Goal: Check status

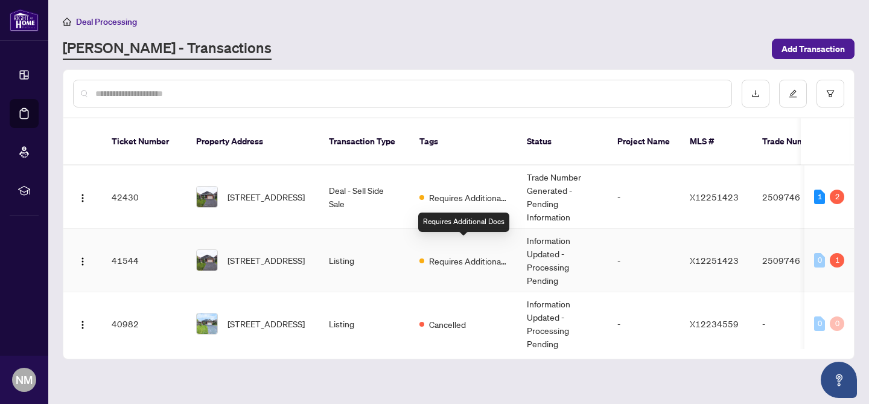
click at [451, 254] on span "Requires Additional Docs" at bounding box center [468, 260] width 78 height 13
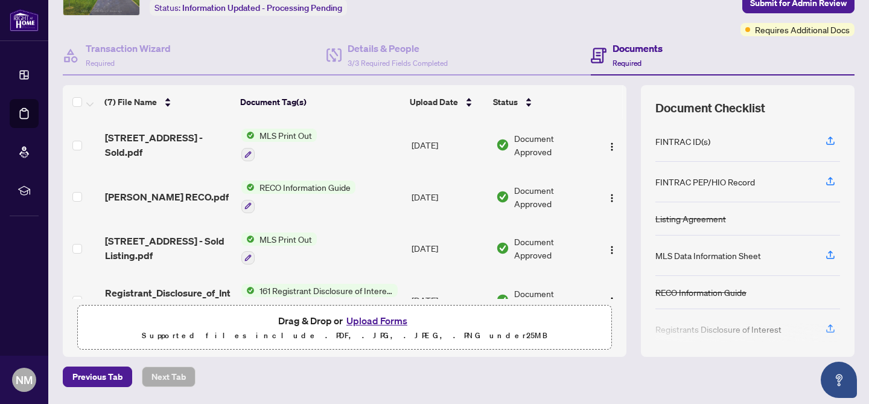
click at [786, 36] on div "Documents Required" at bounding box center [723, 55] width 264 height 39
click at [785, 34] on div "Ticket #: 41544 [STREET_ADDRESS] Status: Information Updated - Processing Pendi…" at bounding box center [458, 157] width 801 height 399
click at [785, 34] on span "Requires Additional Docs" at bounding box center [802, 29] width 95 height 13
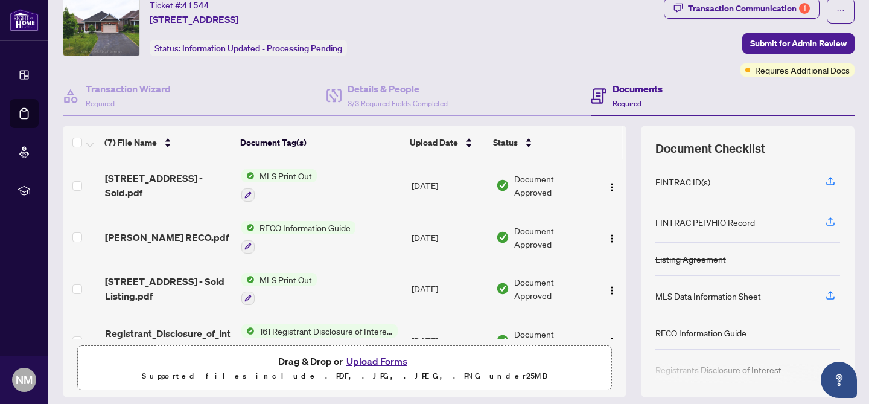
scroll to position [32, 0]
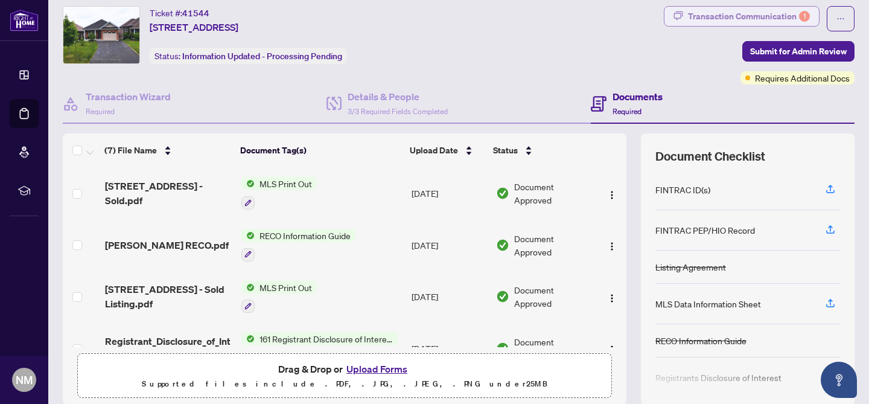
click at [763, 11] on div "Transaction Communication 1" at bounding box center [749, 16] width 122 height 19
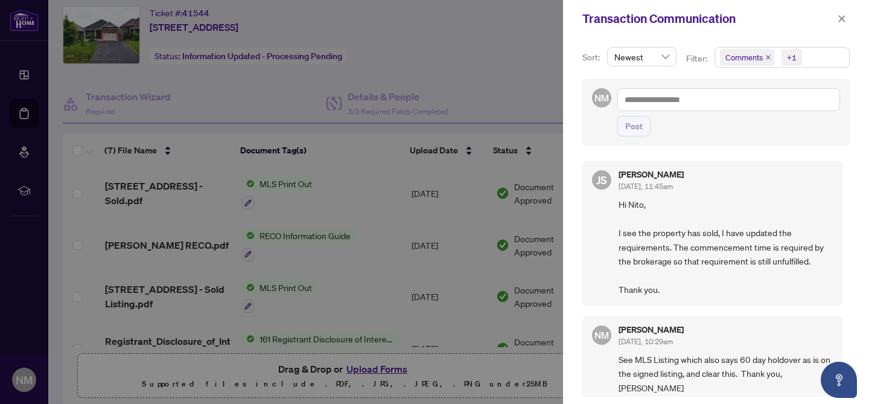
click at [679, 280] on span "Hi Nito, I see the property has sold, I have updated the requirements. The comm…" at bounding box center [725, 246] width 214 height 99
click at [708, 278] on span "Hi Nito, I see the property has sold, I have updated the requirements. The comm…" at bounding box center [725, 246] width 214 height 99
click at [708, 279] on span "Hi Nito, I see the property has sold, I have updated the requirements. The comm…" at bounding box center [725, 246] width 214 height 99
click at [676, 283] on span "Hi Nito, I see the property has sold, I have updated the requirements. The comm…" at bounding box center [725, 246] width 214 height 99
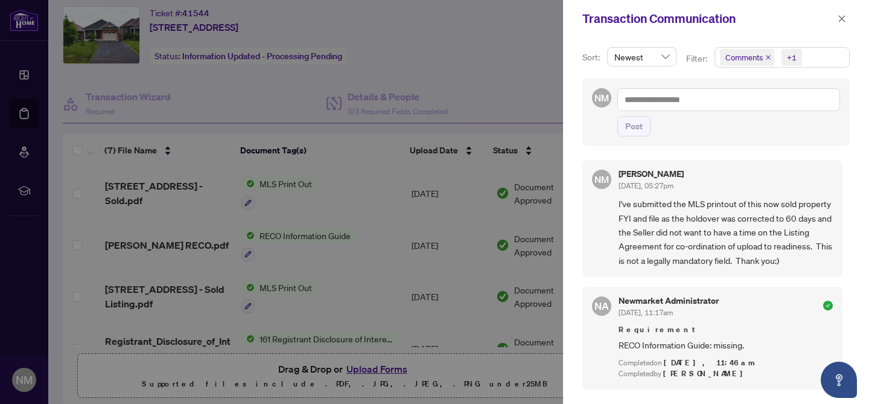
scroll to position [0, 0]
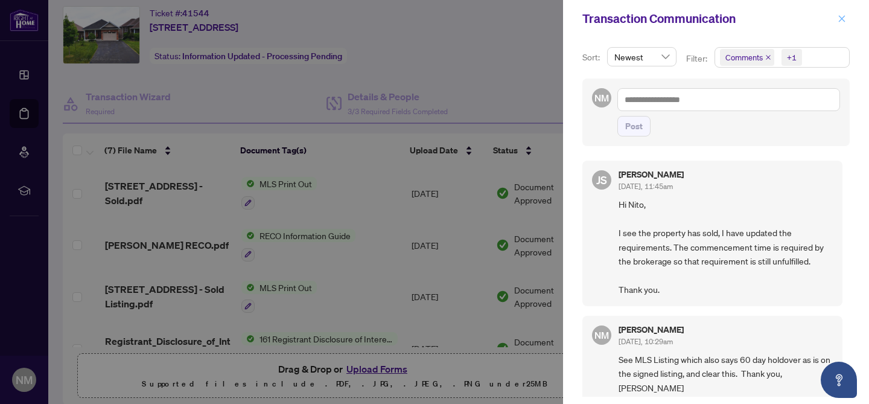
click at [842, 19] on icon "close" at bounding box center [841, 18] width 8 height 8
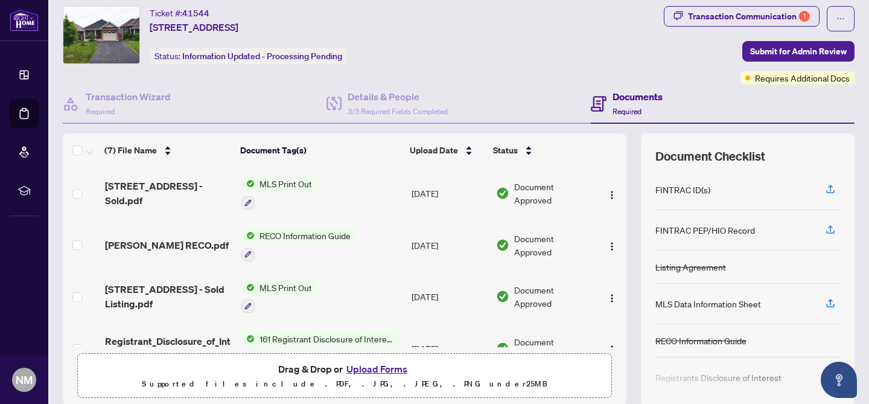
click at [518, 56] on div "Ticket #: 41544 [STREET_ADDRESS] Status: Information Updated - Processing Pendi…" at bounding box center [361, 35] width 596 height 58
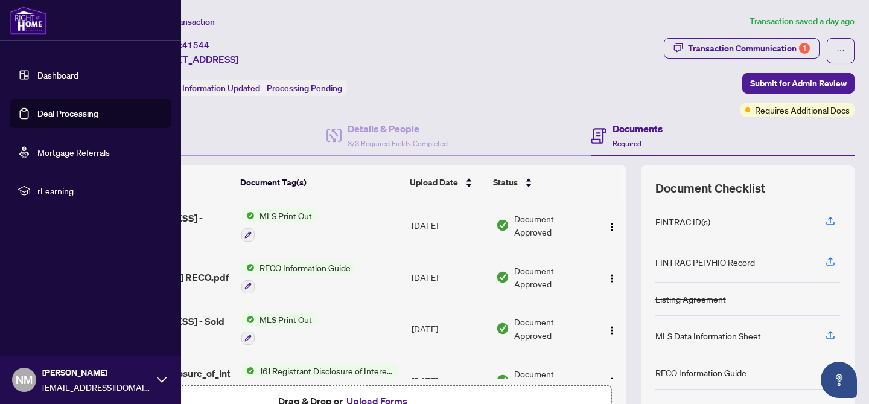
click at [39, 110] on link "Deal Processing" at bounding box center [67, 113] width 61 height 11
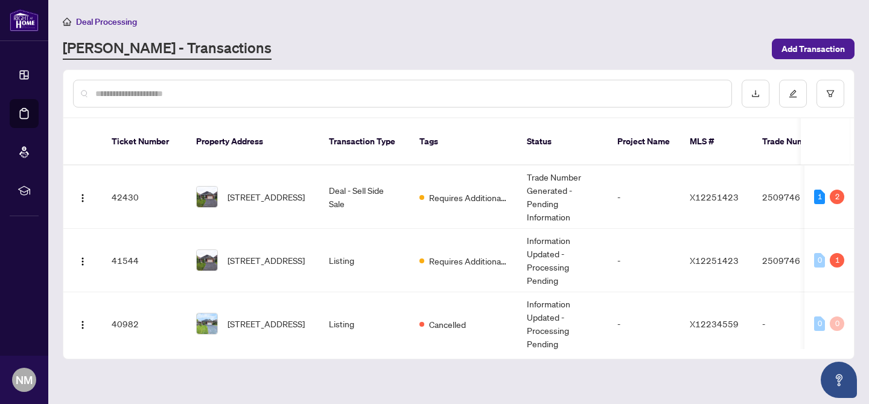
click at [392, 40] on div "[PERSON_NAME] - Transactions" at bounding box center [414, 49] width 702 height 22
click at [392, 38] on div "[PERSON_NAME] - Transactions" at bounding box center [414, 49] width 702 height 22
